Goal: Task Accomplishment & Management: Manage account settings

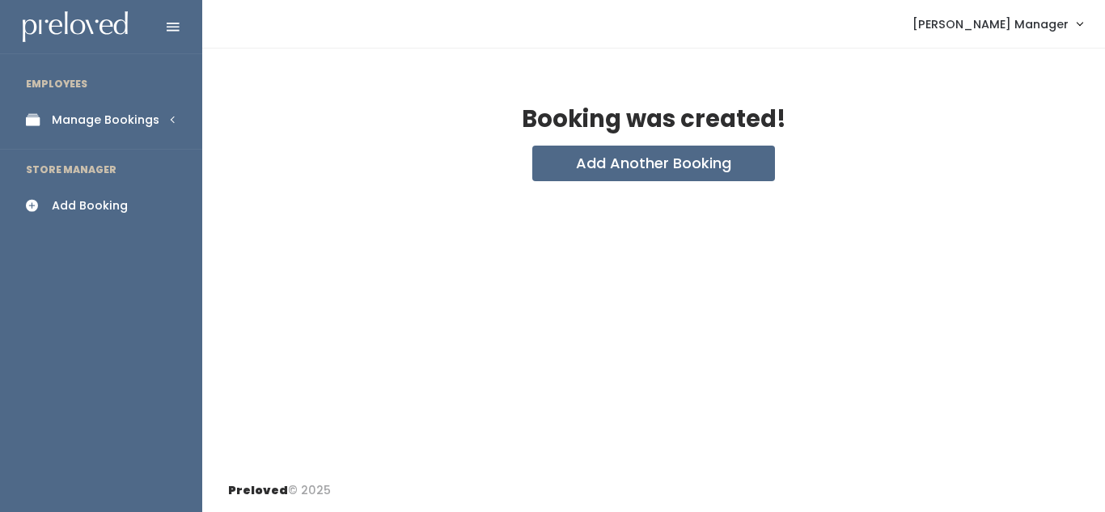
click at [88, 122] on div "Manage Bookings" at bounding box center [106, 120] width 108 height 17
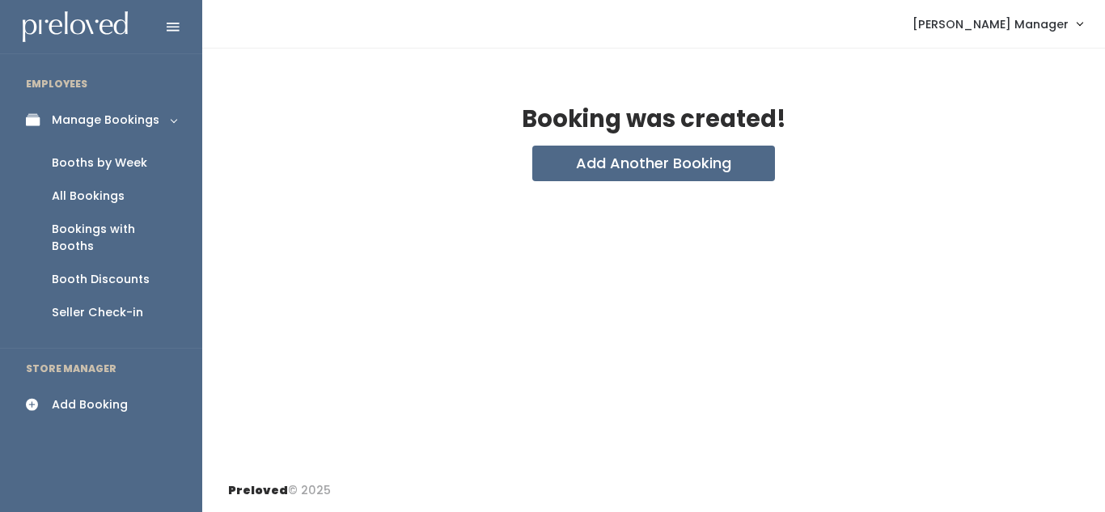
click at [91, 162] on div "Booths by Week" at bounding box center [99, 163] width 95 height 17
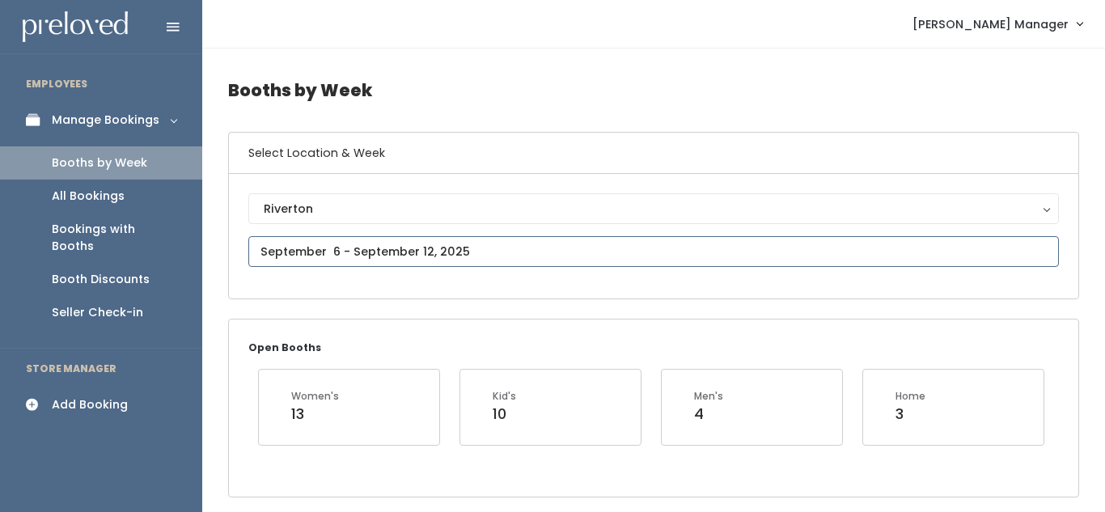
click at [285, 239] on input "text" at bounding box center [653, 251] width 811 height 31
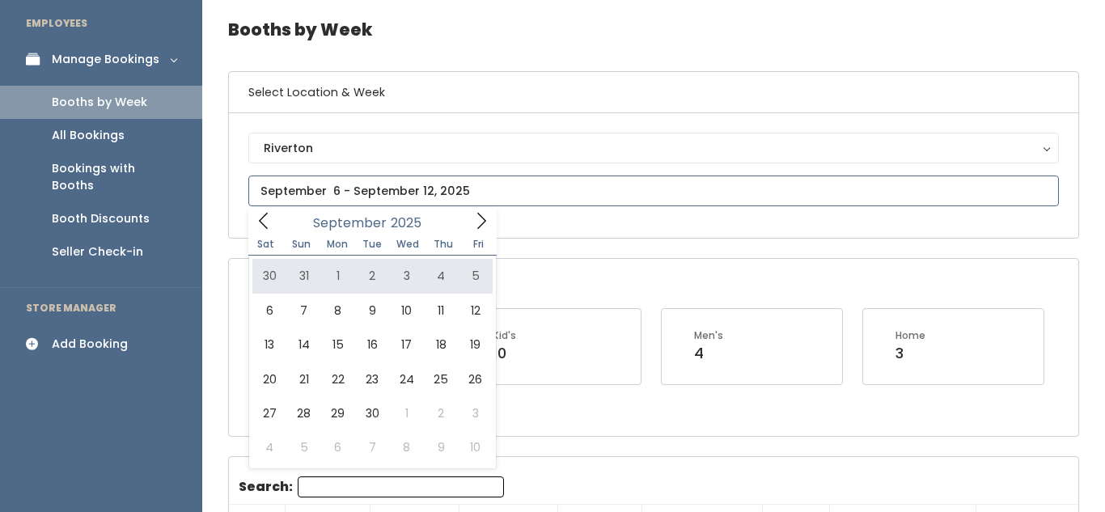
scroll to position [61, 0]
type input "[DATE] to [DATE]"
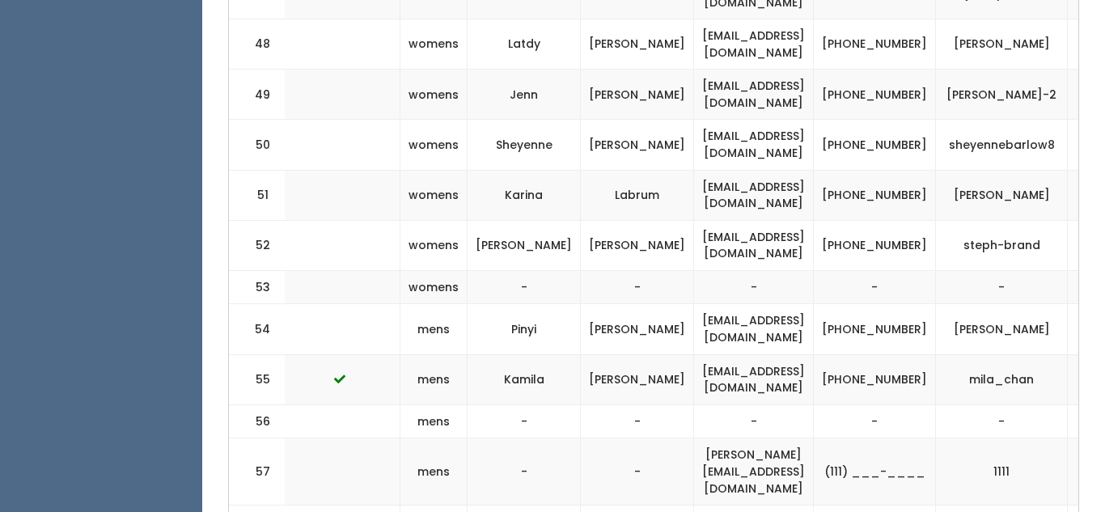
scroll to position [0, 383]
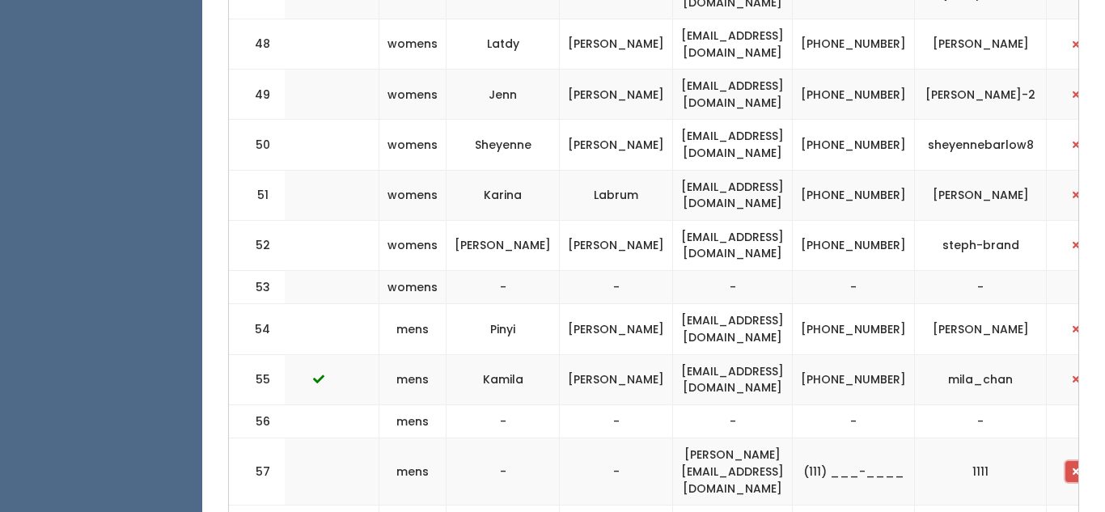
click at [1065, 461] on button "button" at bounding box center [1075, 471] width 21 height 21
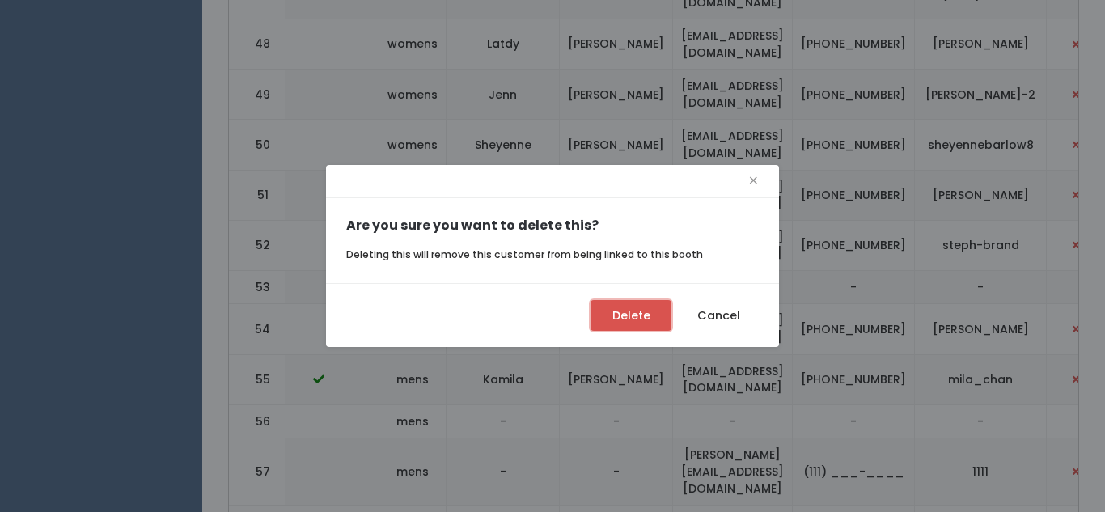
click at [617, 307] on button "Delete" at bounding box center [631, 315] width 81 height 31
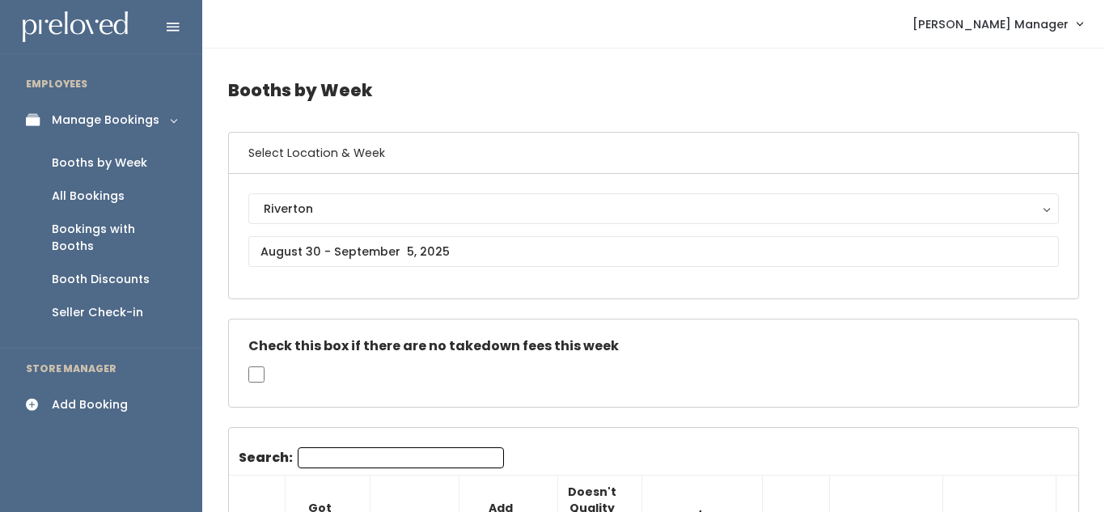
click at [105, 396] on div "Add Booking" at bounding box center [90, 404] width 76 height 17
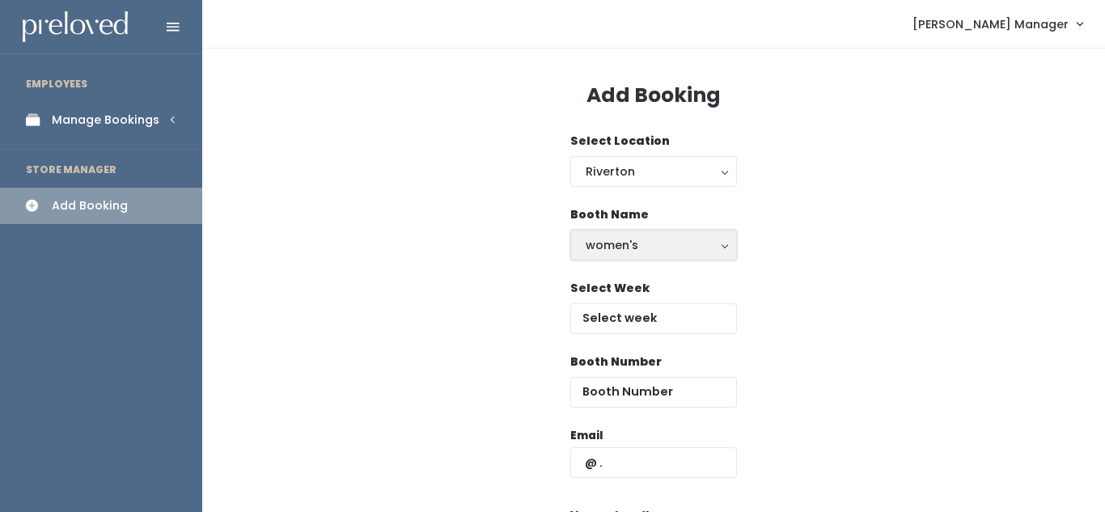
click at [635, 249] on div "women's" at bounding box center [654, 245] width 136 height 18
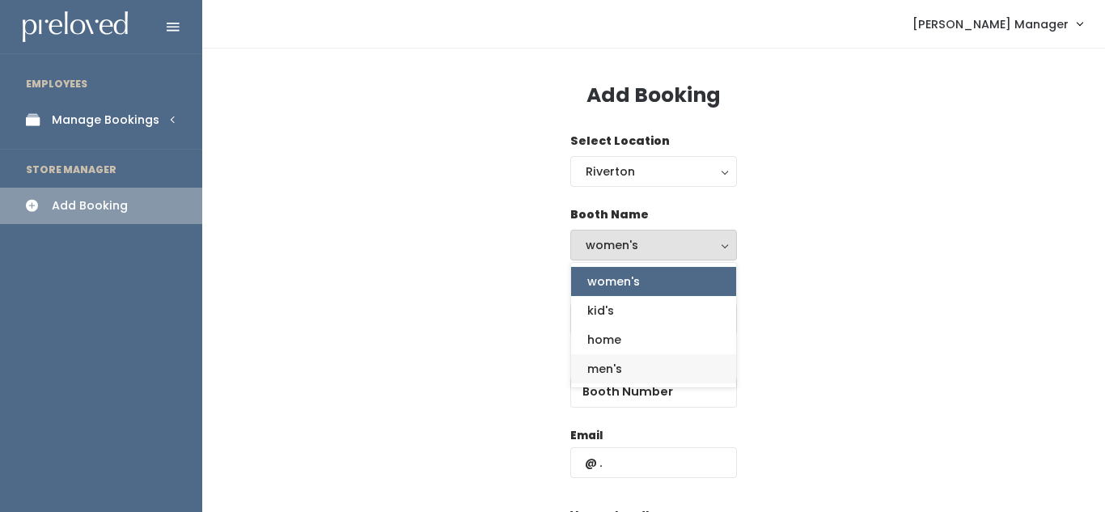
click at [606, 371] on span "men's" at bounding box center [604, 369] width 35 height 18
select select "mens"
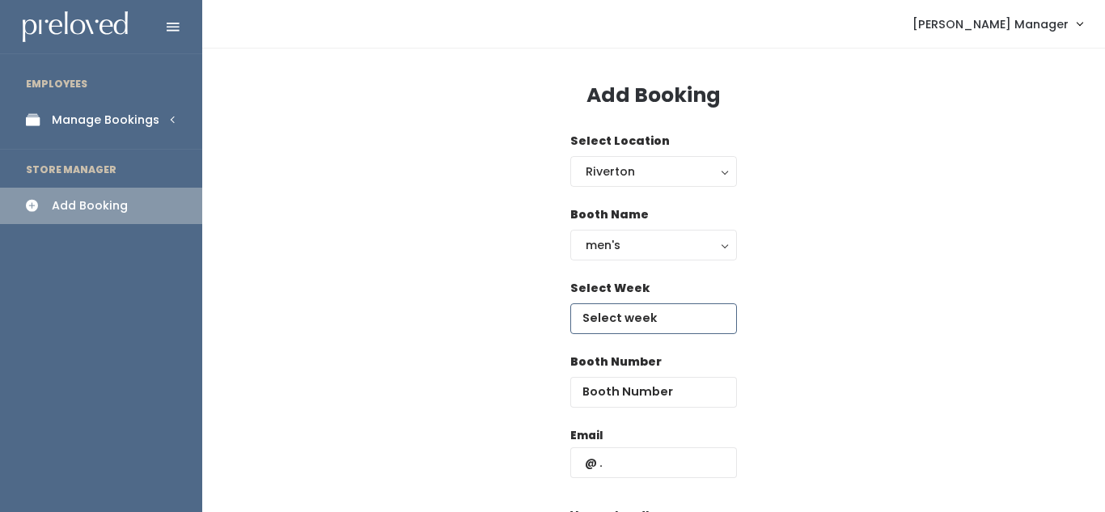
click at [613, 309] on input "text" at bounding box center [653, 318] width 167 height 31
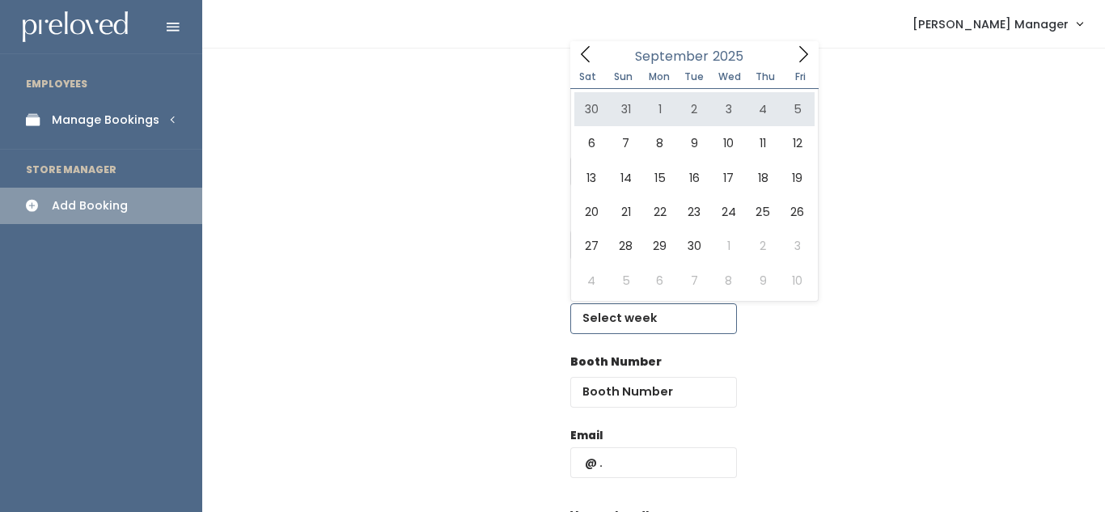
type input "[DATE] to [DATE]"
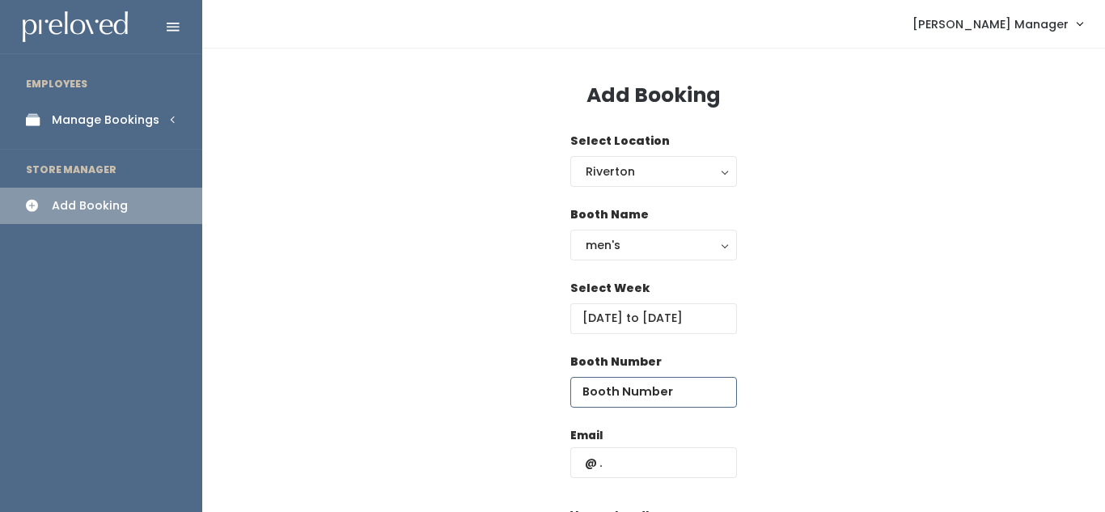
click at [626, 396] on input "number" at bounding box center [653, 392] width 167 height 31
type input "57"
click at [634, 455] on input "text" at bounding box center [653, 462] width 167 height 31
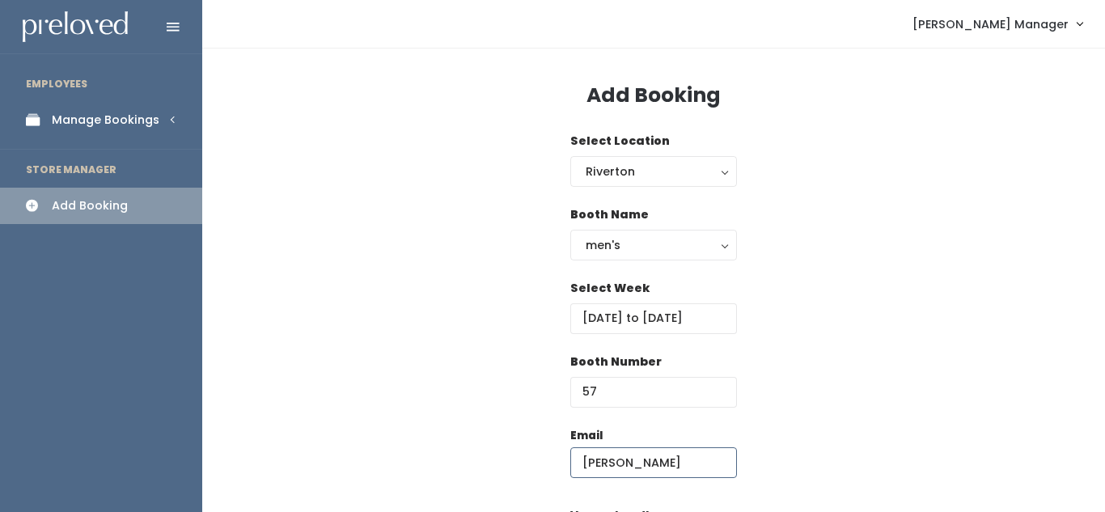
type input "nicolle"
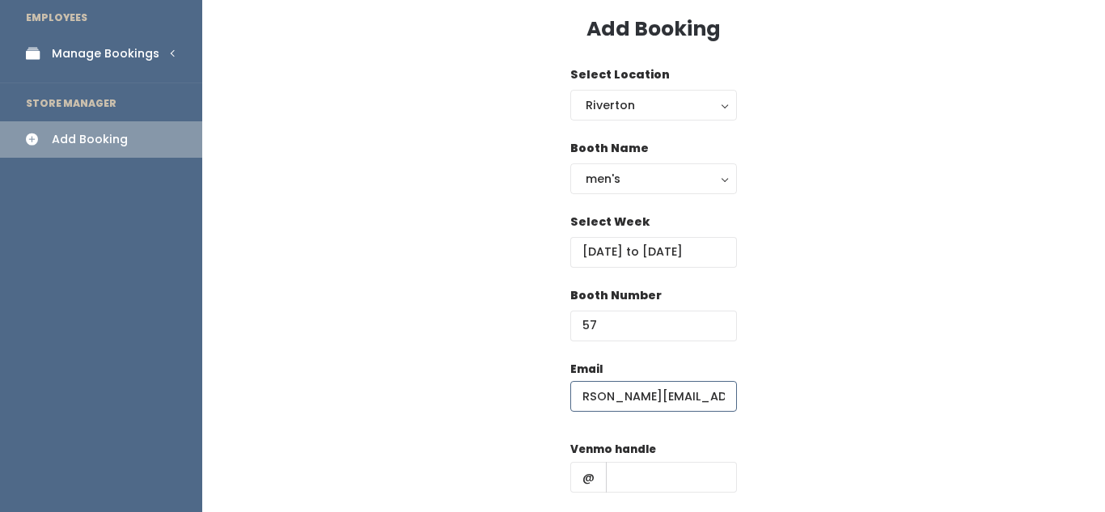
scroll to position [70, 0]
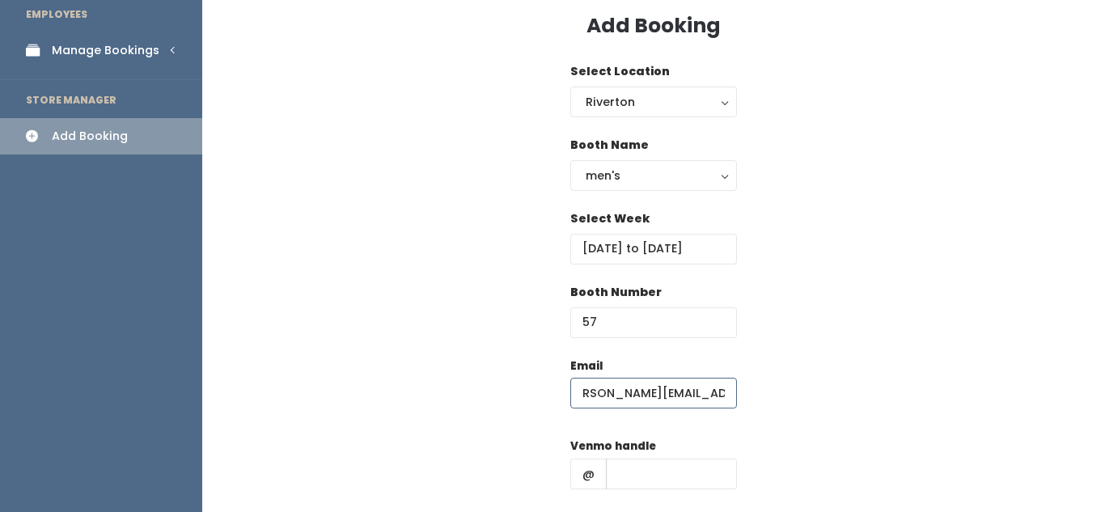
type input "Nicolle.hurst88@gmail.com"
click at [646, 481] on input "text" at bounding box center [671, 474] width 131 height 31
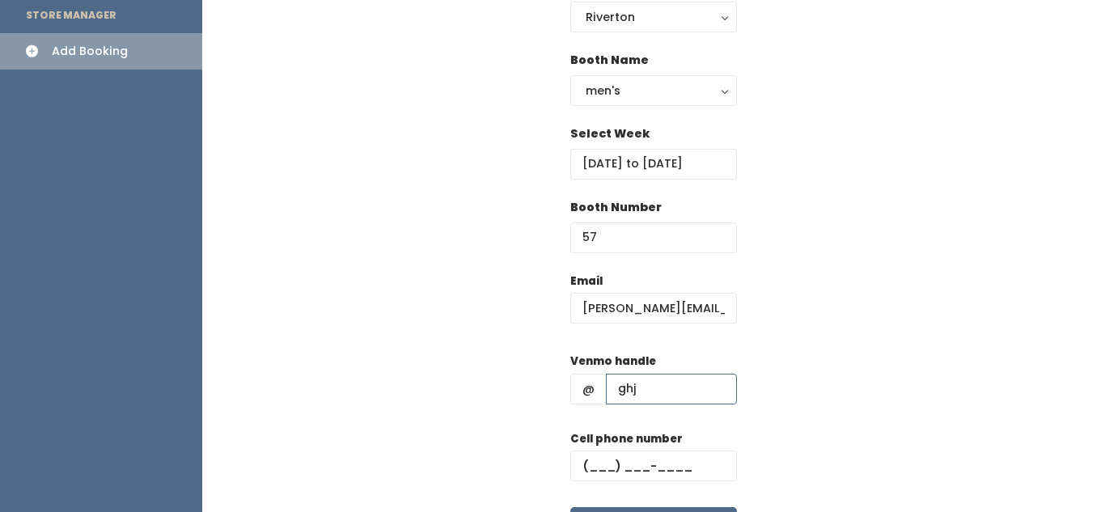
scroll to position [180, 0]
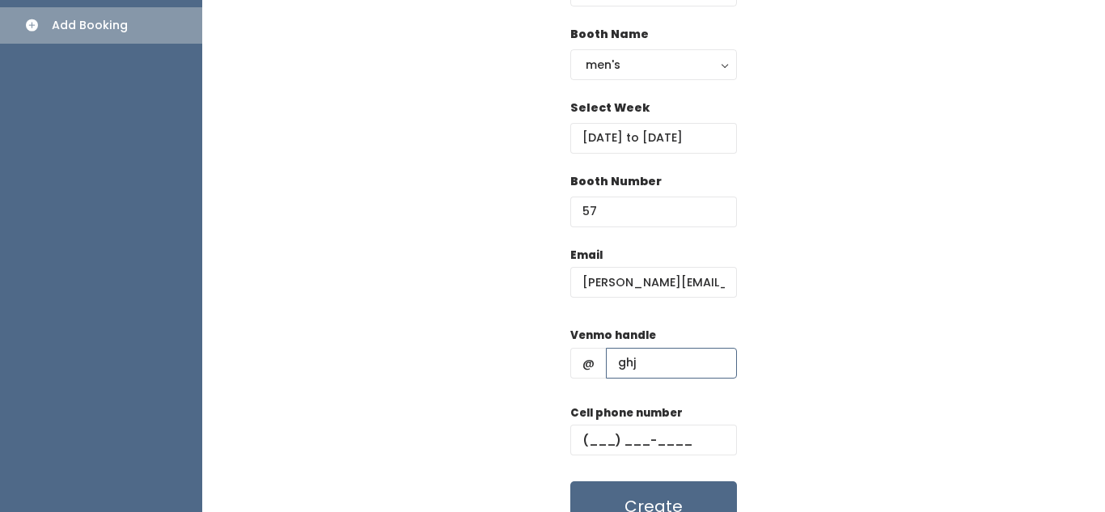
type input "ghj"
click at [630, 440] on input "text" at bounding box center [653, 440] width 167 height 31
type input "[PHONE_NUMBER]"
click at [652, 494] on button "Create" at bounding box center [653, 506] width 167 height 50
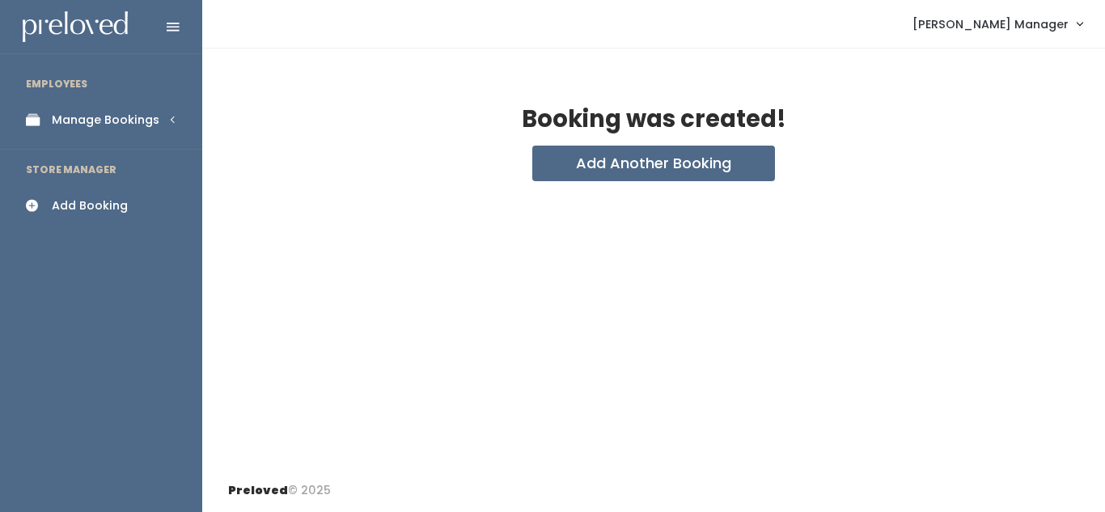
click at [121, 128] on div "Manage Bookings" at bounding box center [106, 120] width 108 height 17
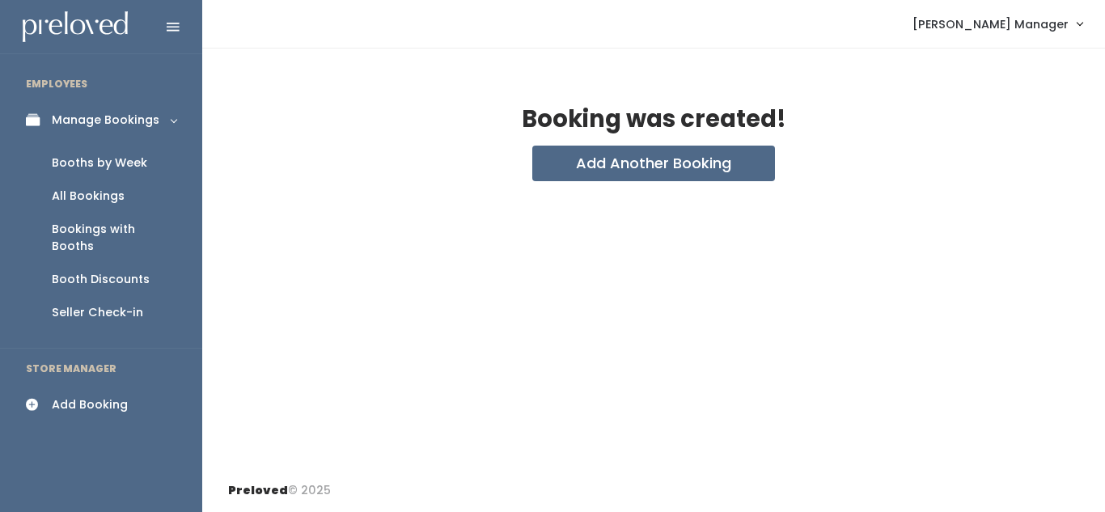
click at [116, 164] on div "Booths by Week" at bounding box center [99, 163] width 95 height 17
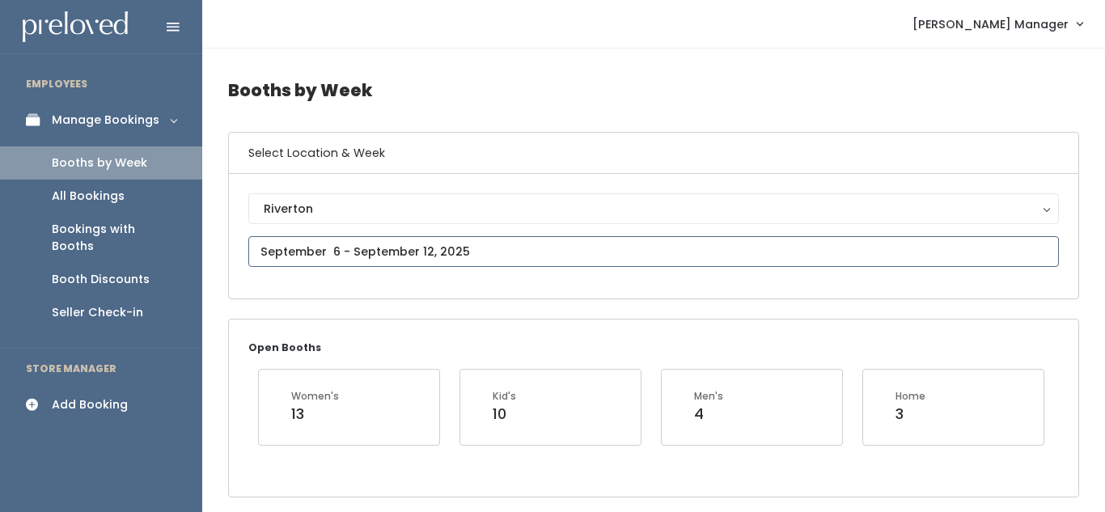
click at [504, 246] on input "text" at bounding box center [653, 251] width 811 height 31
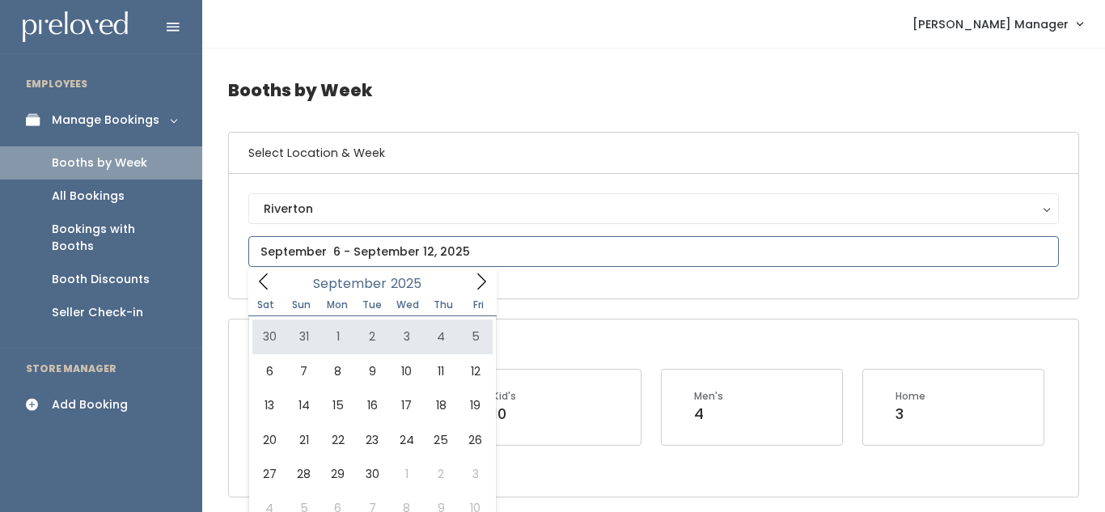
type input "August 30 to September 5"
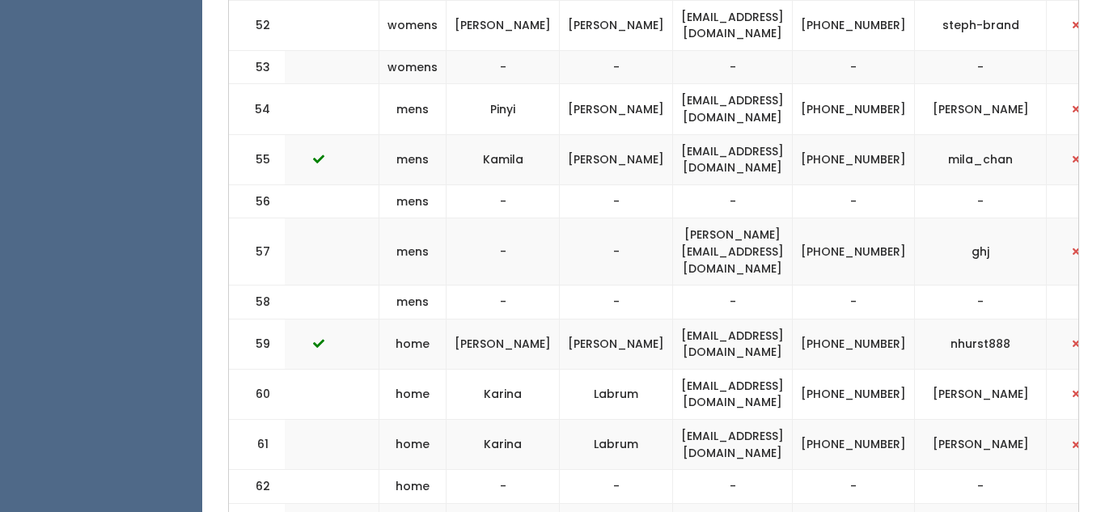
scroll to position [3131, 0]
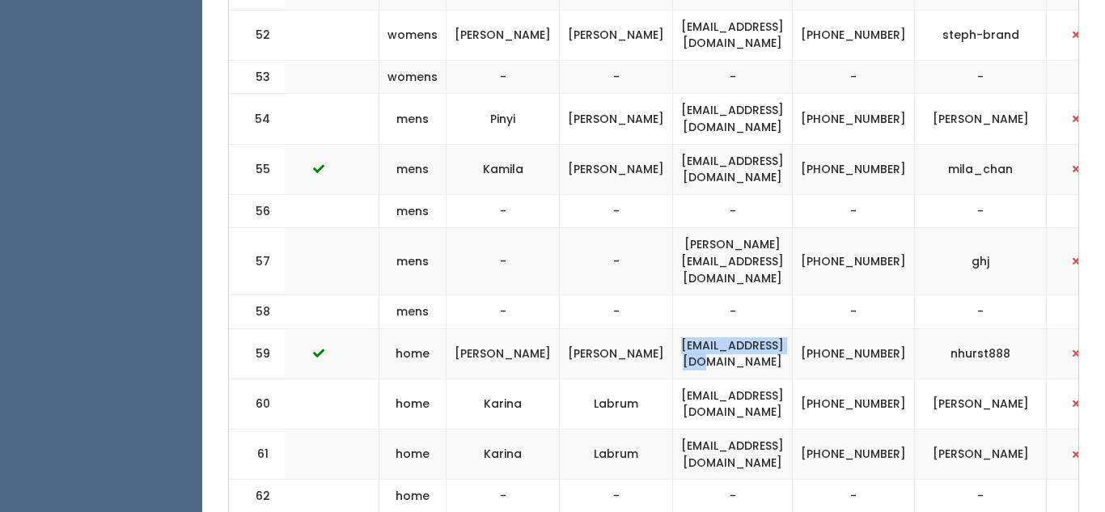
drag, startPoint x: 637, startPoint y: 224, endPoint x: 770, endPoint y: 223, distance: 133.5
click at [770, 328] on td "nhurst88@yahoo.com" at bounding box center [733, 353] width 120 height 50
copy td "nhurst88@yahoo.com"
click at [1065, 251] on button "button" at bounding box center [1075, 261] width 21 height 21
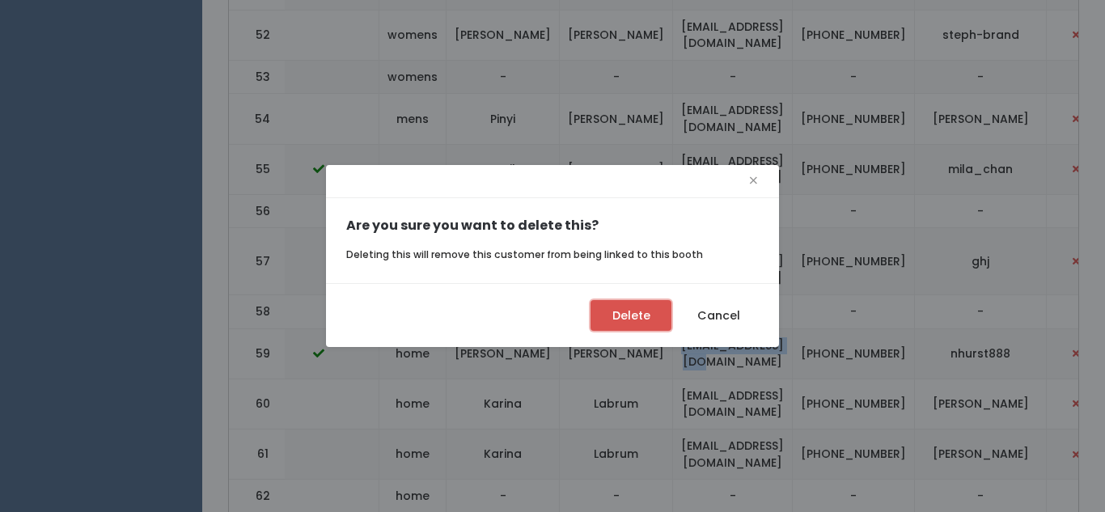
click at [599, 311] on button "Delete" at bounding box center [631, 315] width 81 height 31
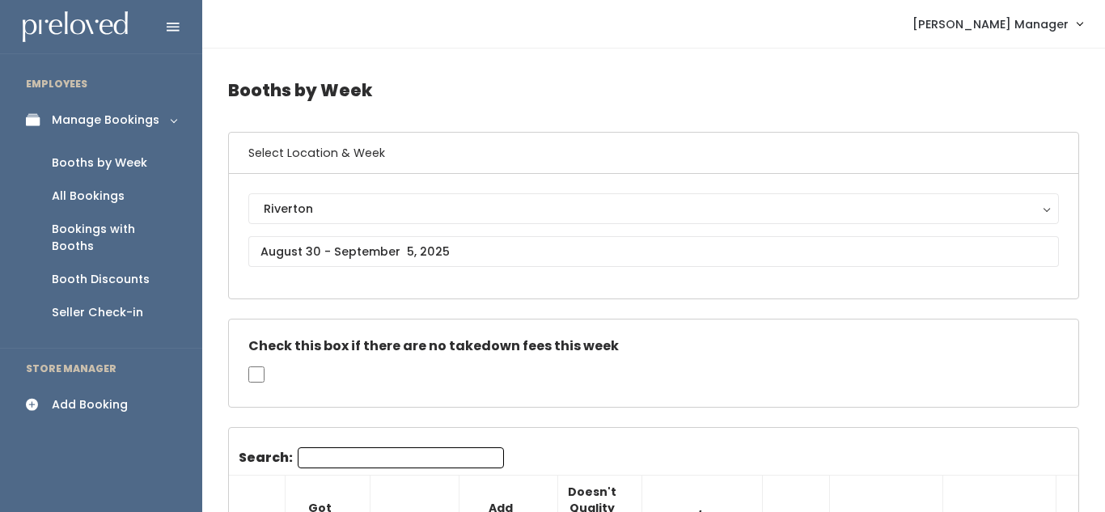
click at [172, 296] on link "Seller Check-in" at bounding box center [101, 312] width 202 height 33
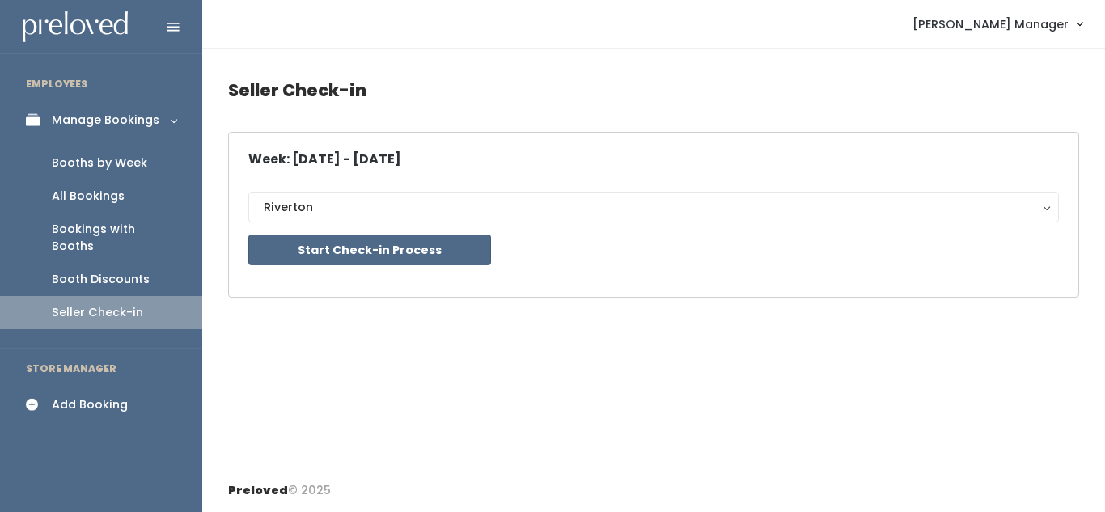
click at [43, 395] on link "Add Booking" at bounding box center [101, 405] width 202 height 36
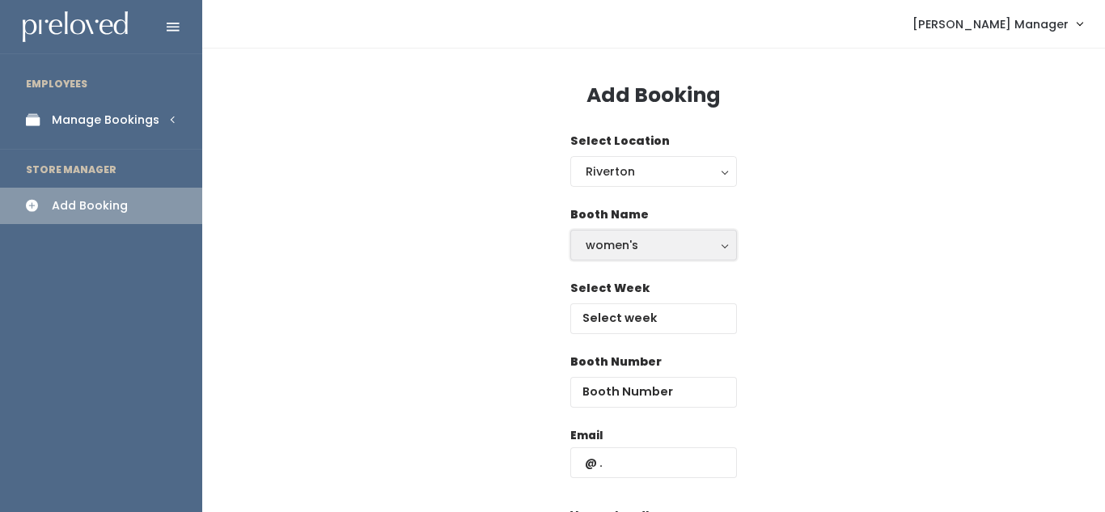
click at [615, 247] on div "women's" at bounding box center [654, 245] width 136 height 18
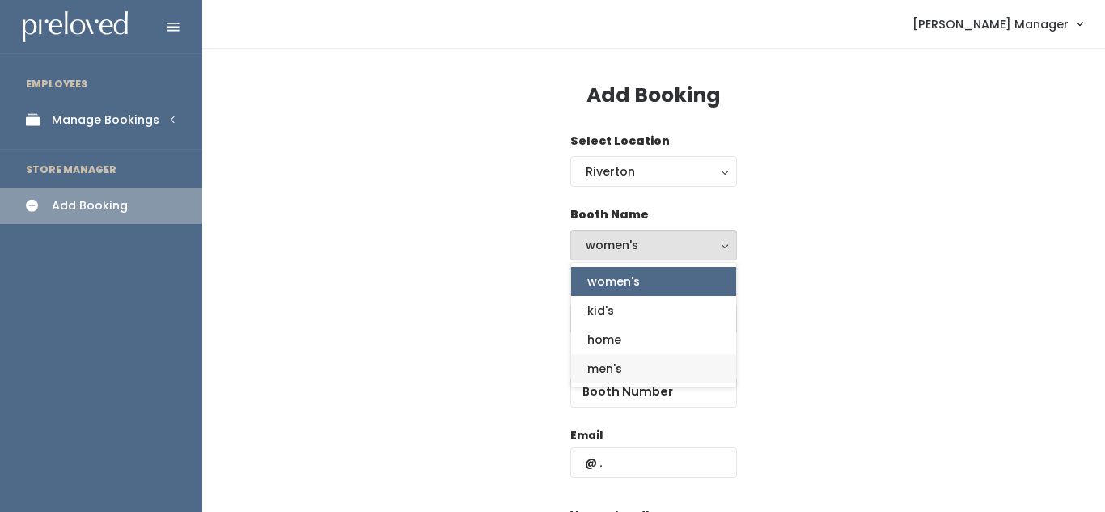
click at [607, 357] on link "men's" at bounding box center [653, 368] width 165 height 29
select select "mens"
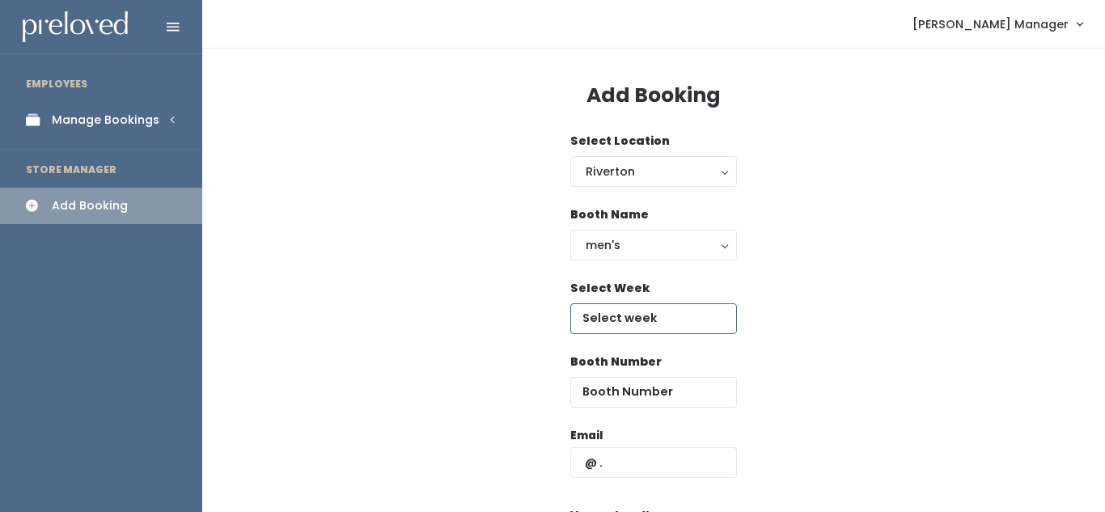
click at [616, 316] on input "text" at bounding box center [653, 318] width 167 height 31
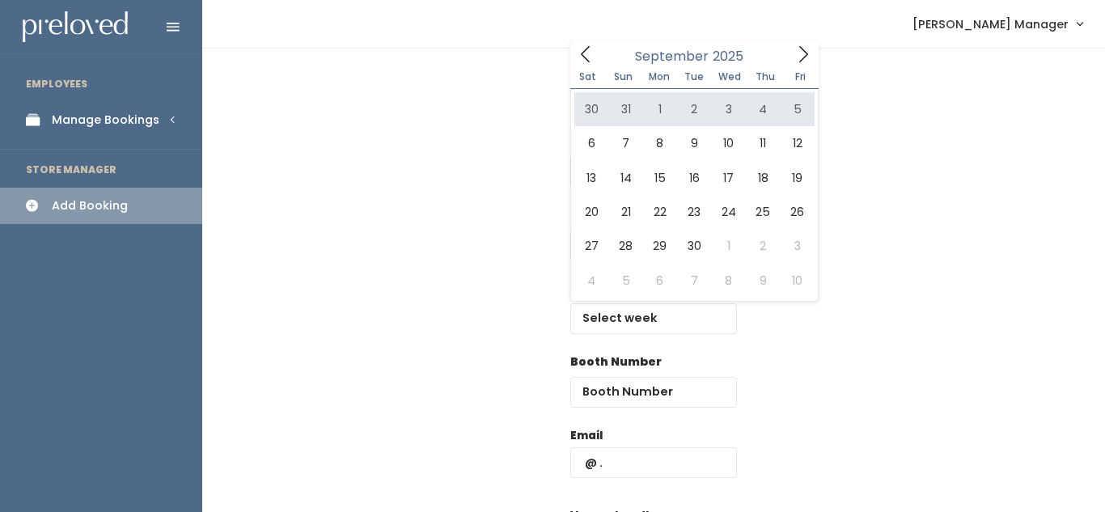
click at [673, 82] on div "Sat Sun Mon Tue Wed Thu Fri" at bounding box center [694, 77] width 248 height 23
type input "August 30 to September 5"
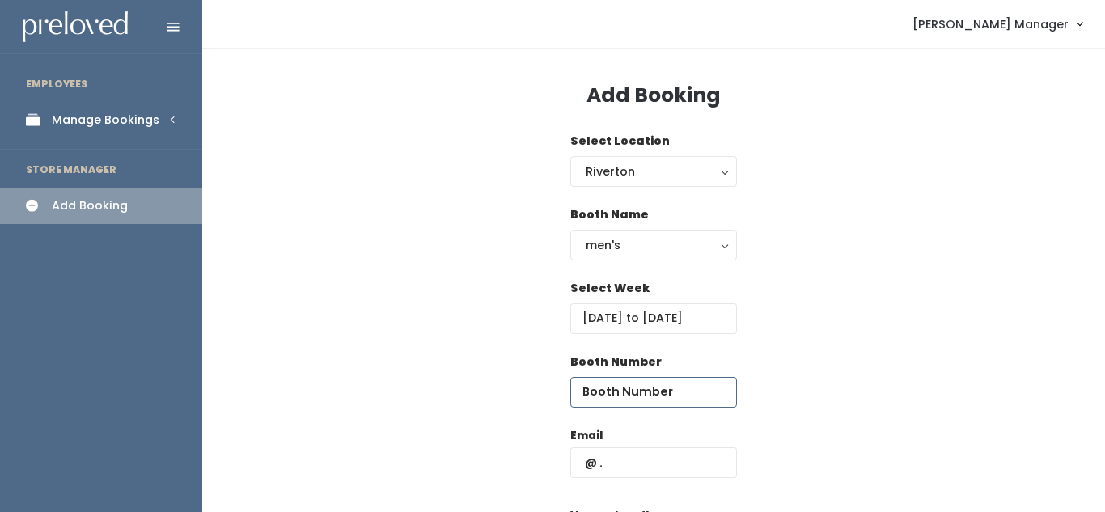
click at [632, 401] on input "number" at bounding box center [653, 392] width 167 height 31
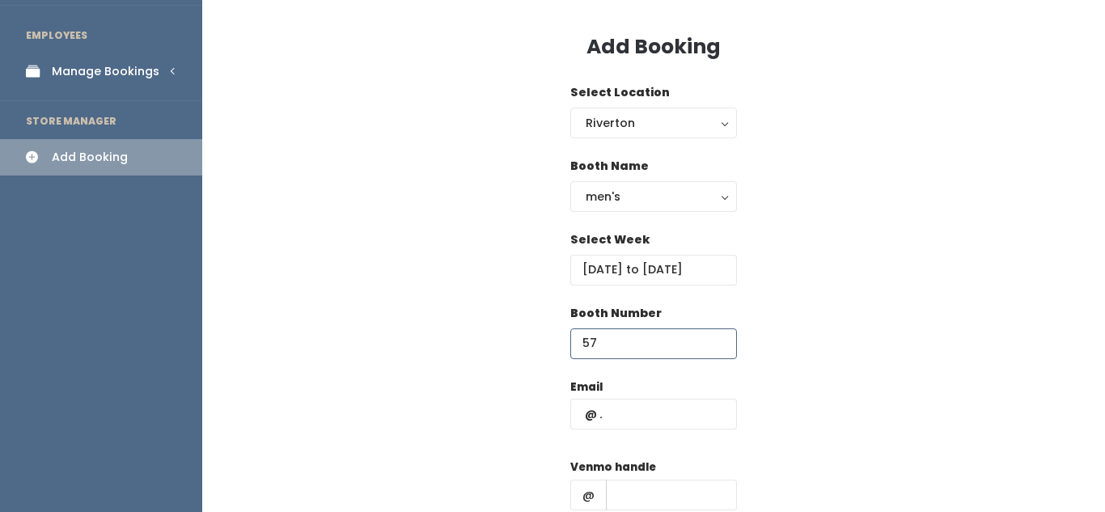
scroll to position [59, 0]
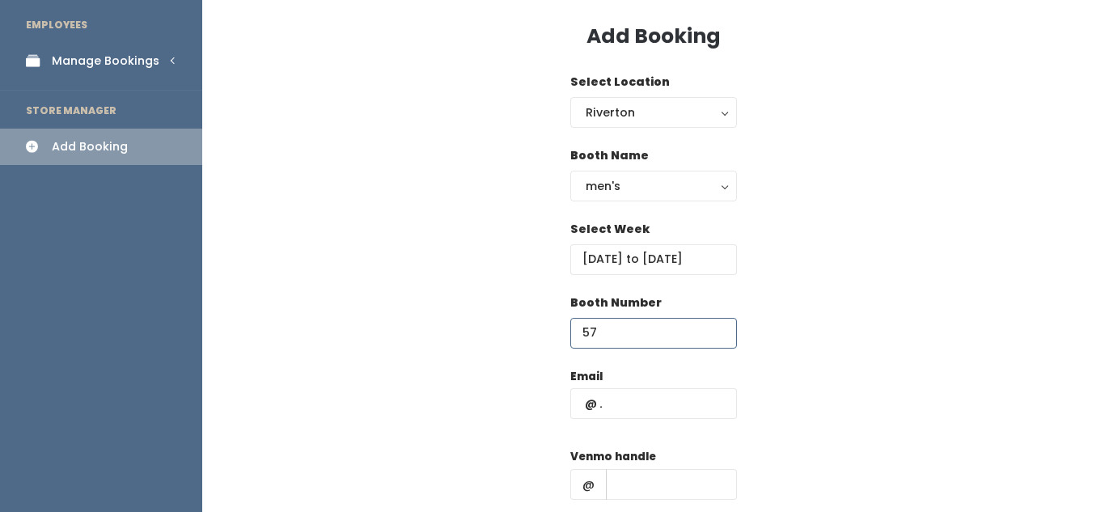
type input "57"
click at [637, 410] on input "text" at bounding box center [653, 403] width 167 height 31
paste input "nhurst88@yahoo.com"
type input "nhurst88@yahoo.com"
click at [619, 482] on input "text" at bounding box center [671, 484] width 131 height 31
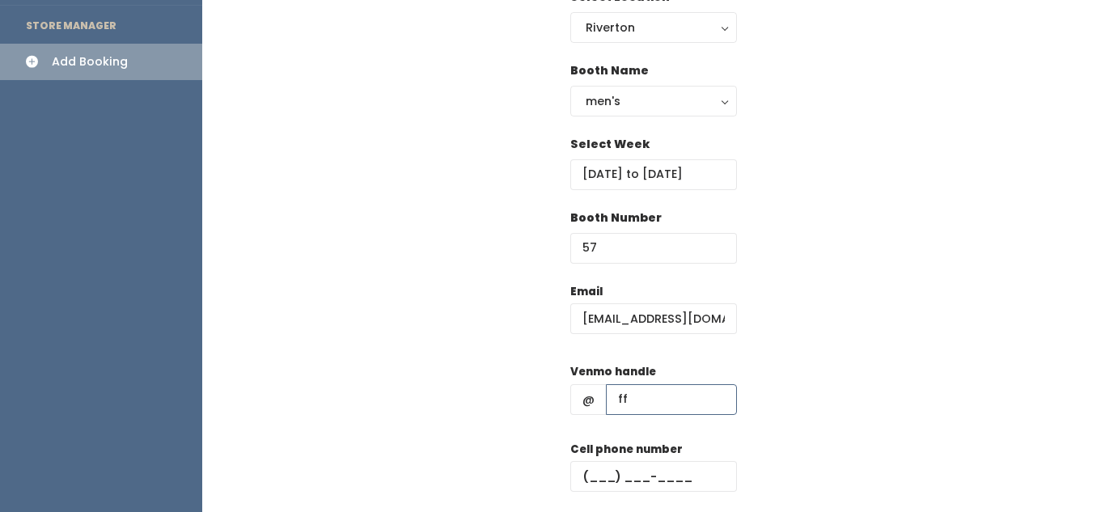
scroll to position [152, 0]
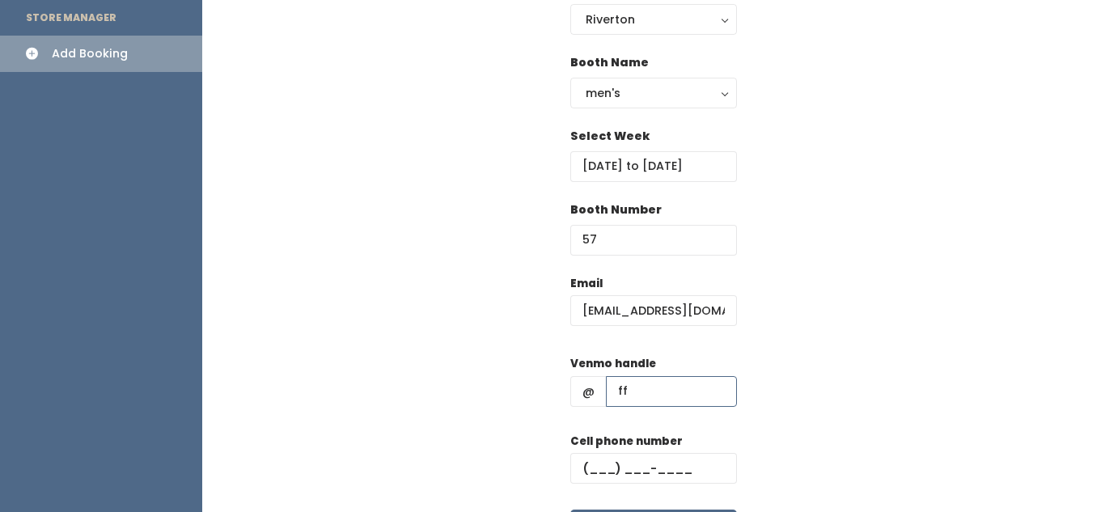
type input "ff"
click at [612, 477] on input "text" at bounding box center [653, 468] width 167 height 31
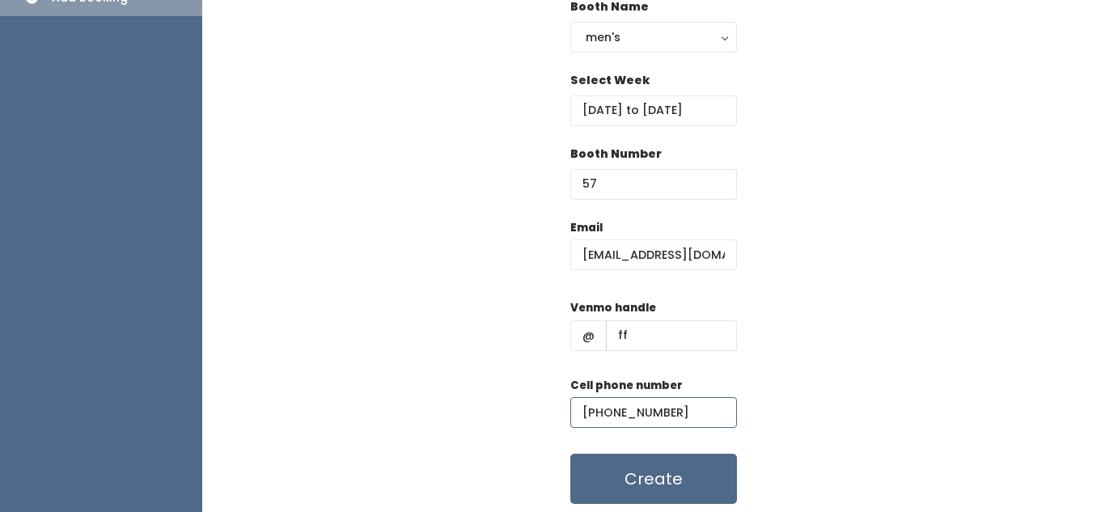
scroll to position [209, 0]
type input "(890) 890-8908"
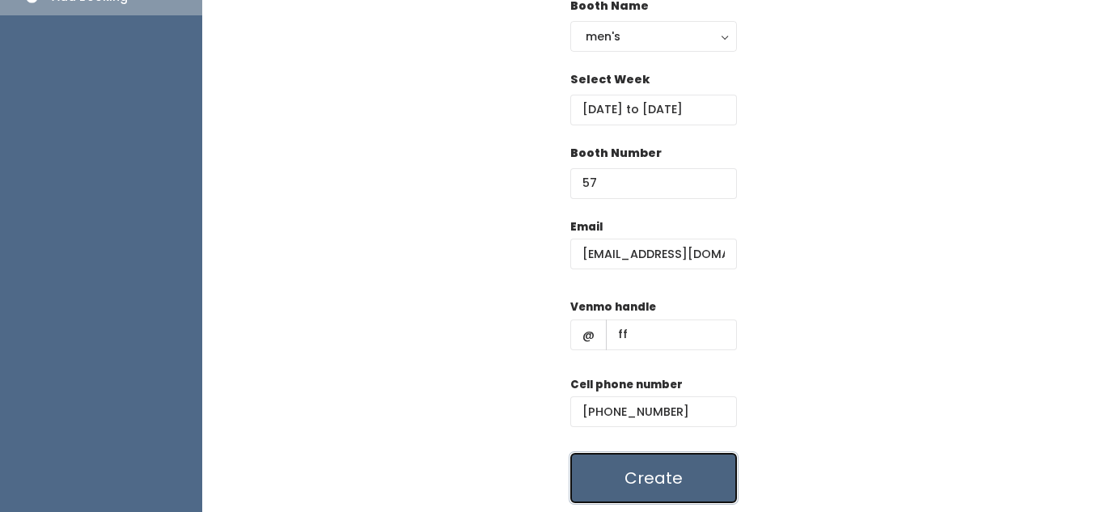
click at [696, 487] on button "Create" at bounding box center [653, 478] width 167 height 50
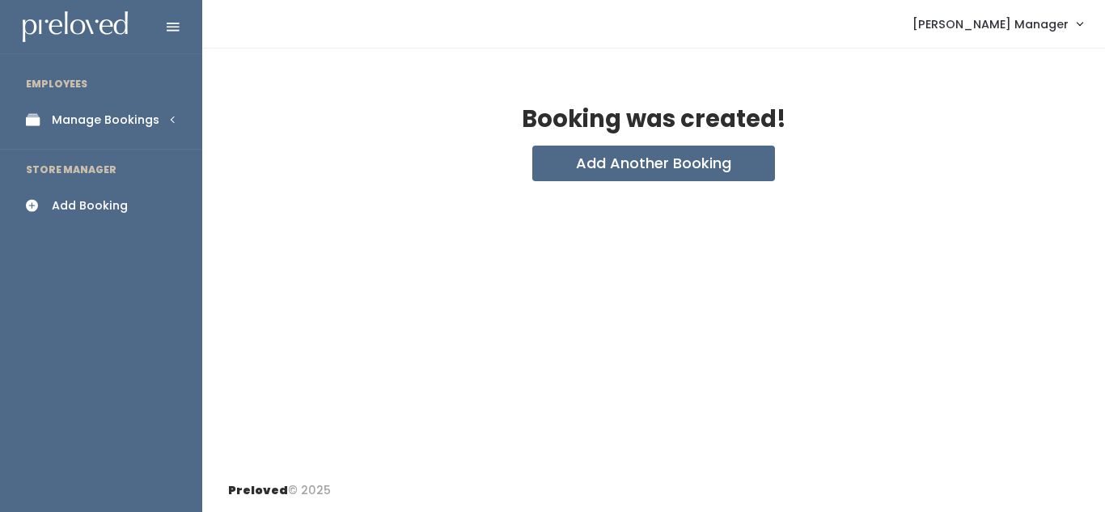
click at [146, 121] on div "Manage Bookings" at bounding box center [106, 120] width 108 height 17
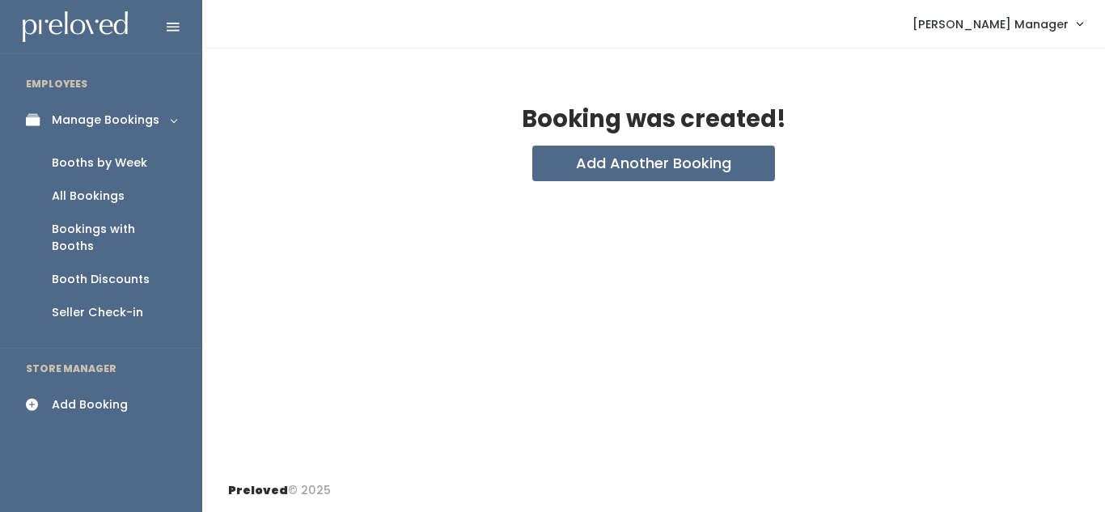
click at [127, 161] on div "Booths by Week" at bounding box center [99, 163] width 95 height 17
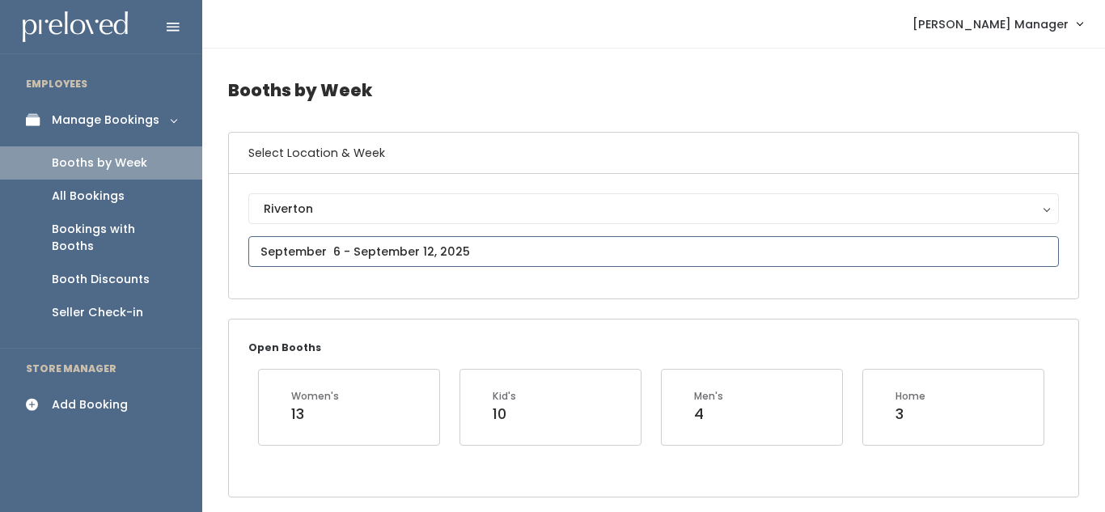
click at [391, 244] on input "text" at bounding box center [653, 251] width 811 height 31
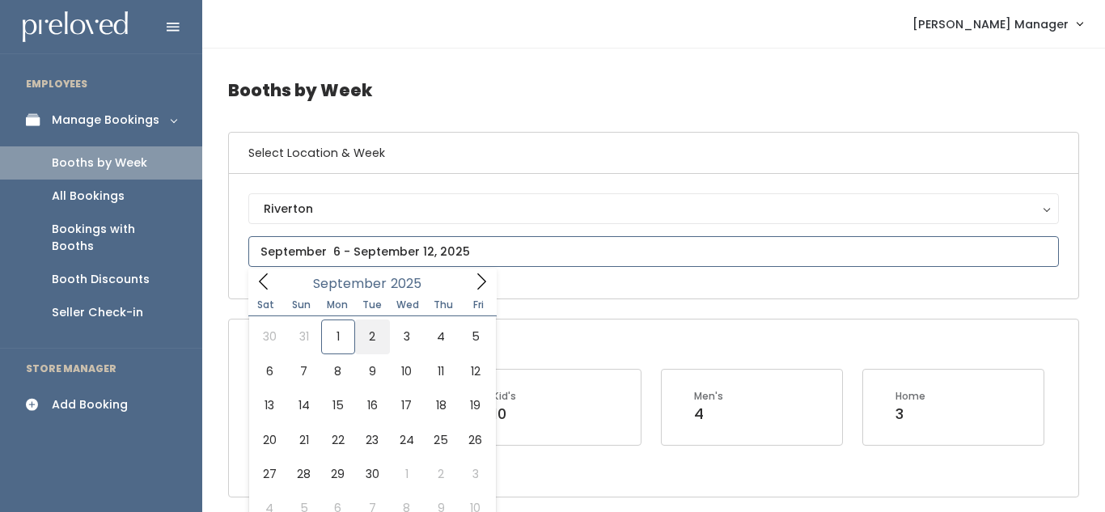
type input "August 30 to September 5"
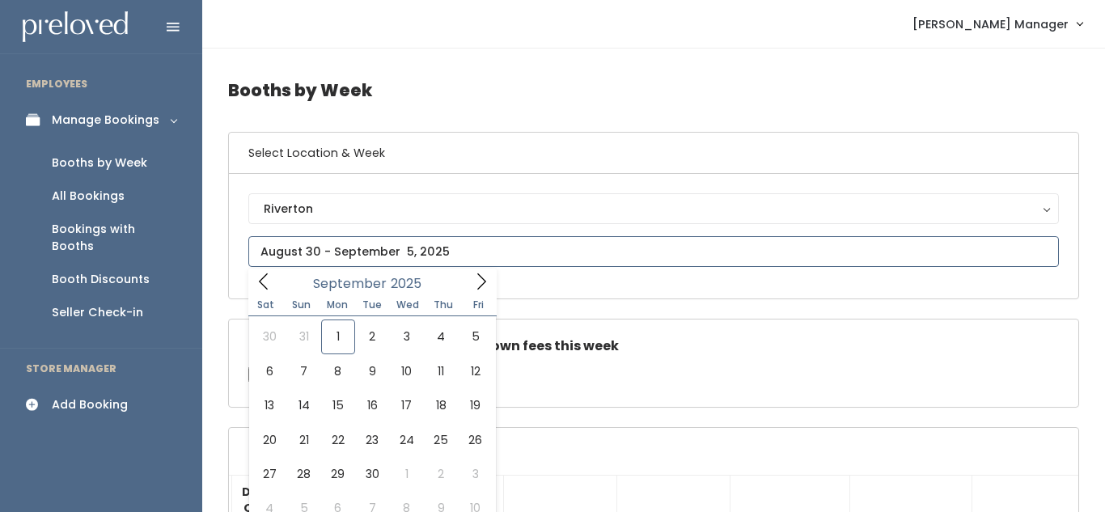
click at [515, 248] on input "text" at bounding box center [653, 251] width 811 height 31
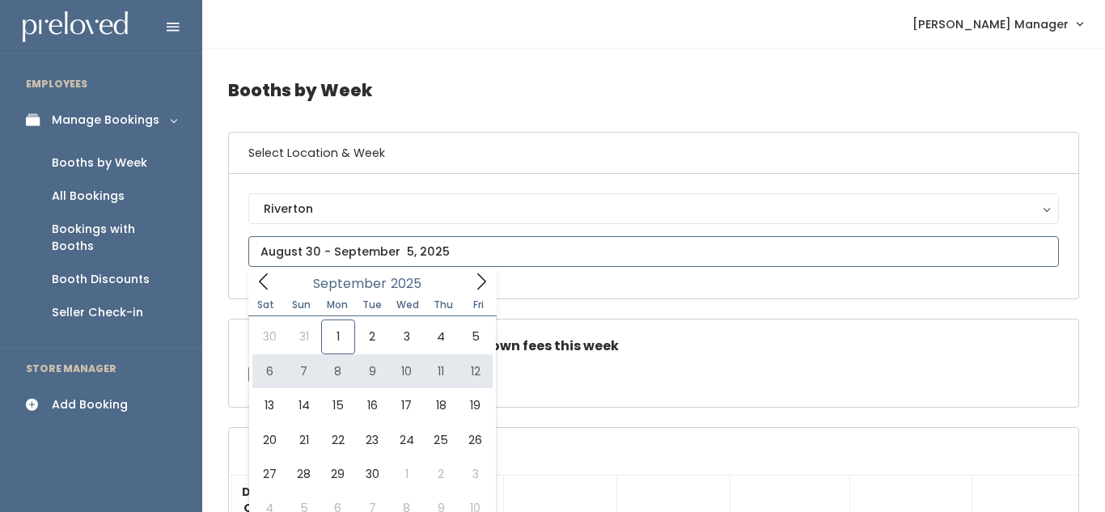
type input "September 6 to September 12"
